Goal: Find specific page/section: Find specific page/section

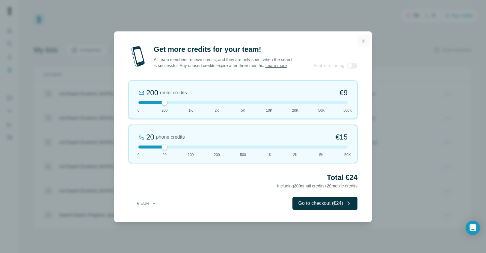
click at [361, 38] on icon "button" at bounding box center [363, 41] width 6 height 6
